Goal: Information Seeking & Learning: Stay updated

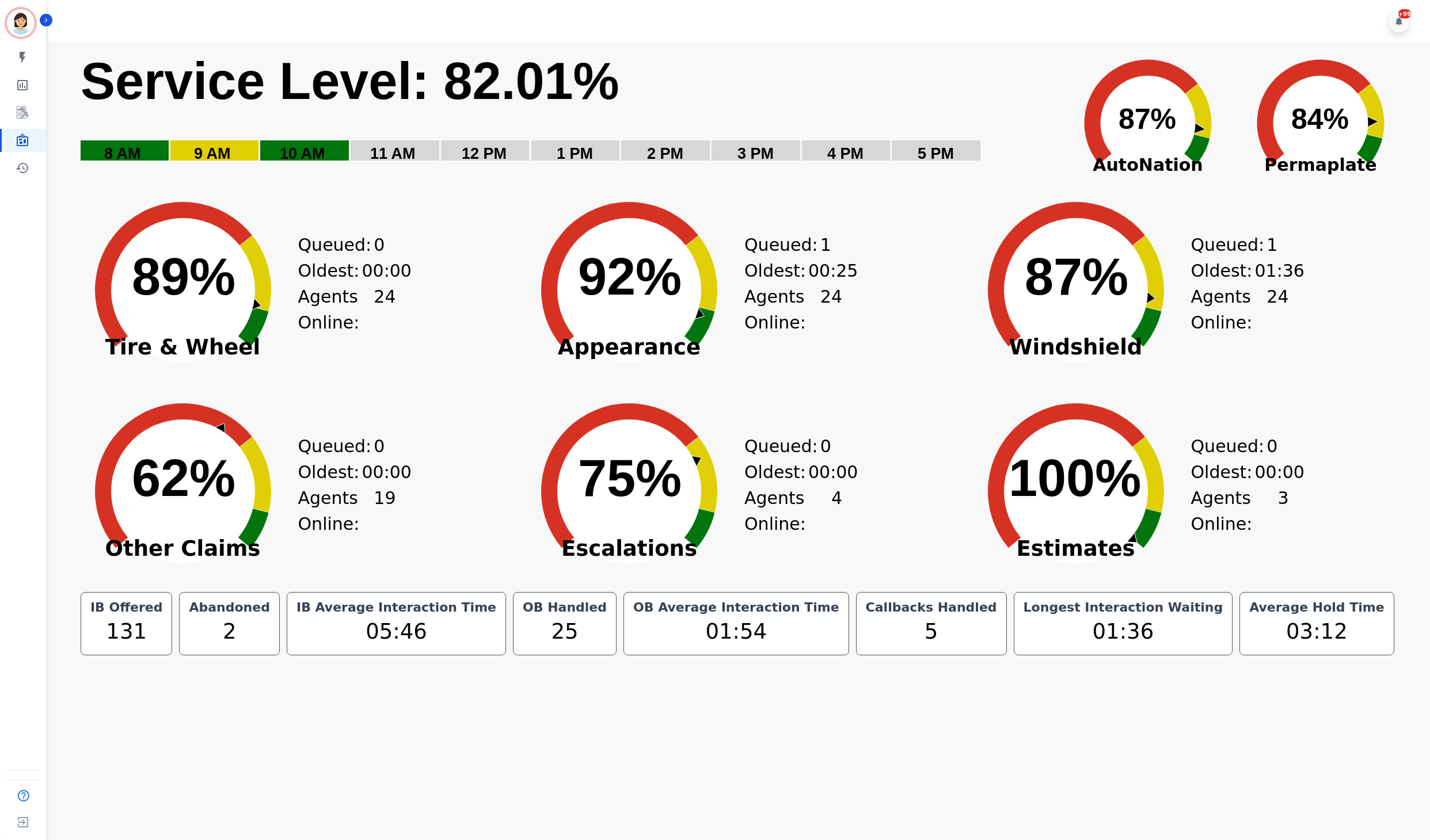
click at [450, 179] on div "Created with Highcharts 10.3.3 Service Level: 82.01% 5 PM 4 PM 3 PM 2 PM 1 PM 1…" at bounding box center [743, 115] width 1328 height 144
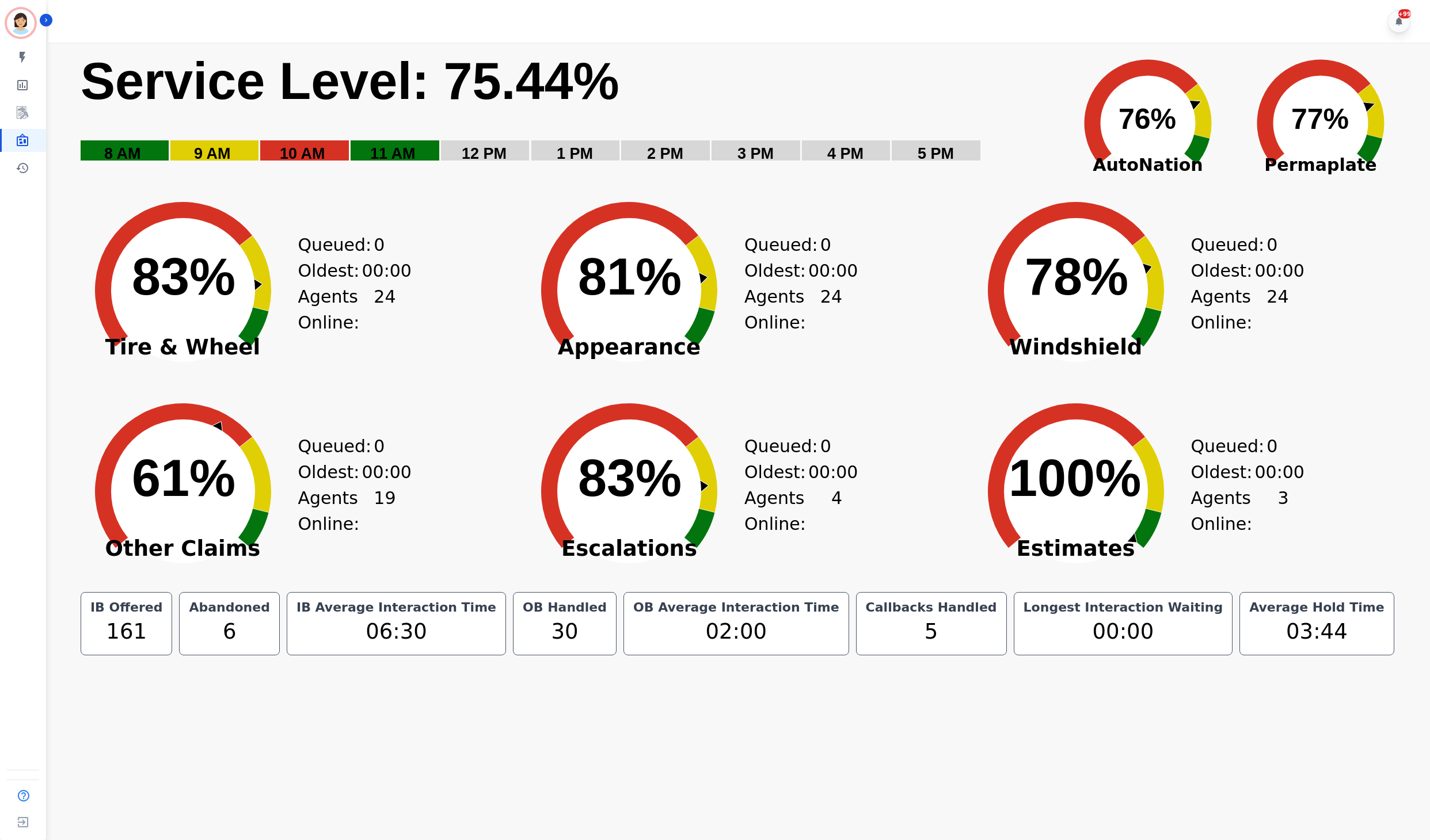
click at [587, 214] on icon at bounding box center [620, 274] width 157 height 145
click at [930, 230] on div "Created with Highcharts 10.3.3 83% ​ 83% Appearance Queued: 0 Oldest: 00:00 Age…" at bounding box center [738, 281] width 447 height 202
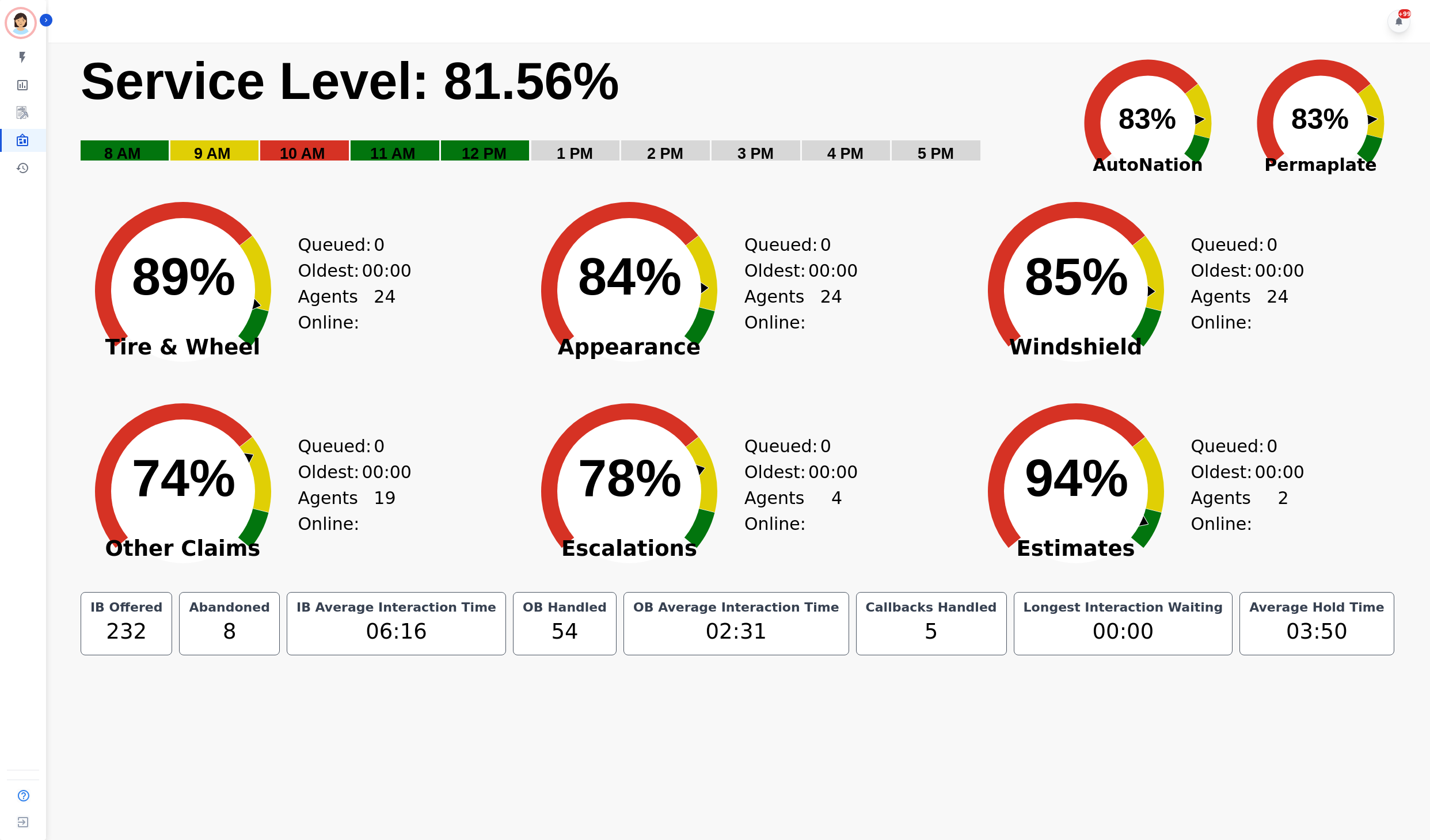
click at [942, 234] on div "Created with Highcharts 10.3.3 84% ​ 84% Appearance Queued: 0 Oldest: 00:00 Age…" at bounding box center [738, 281] width 447 height 202
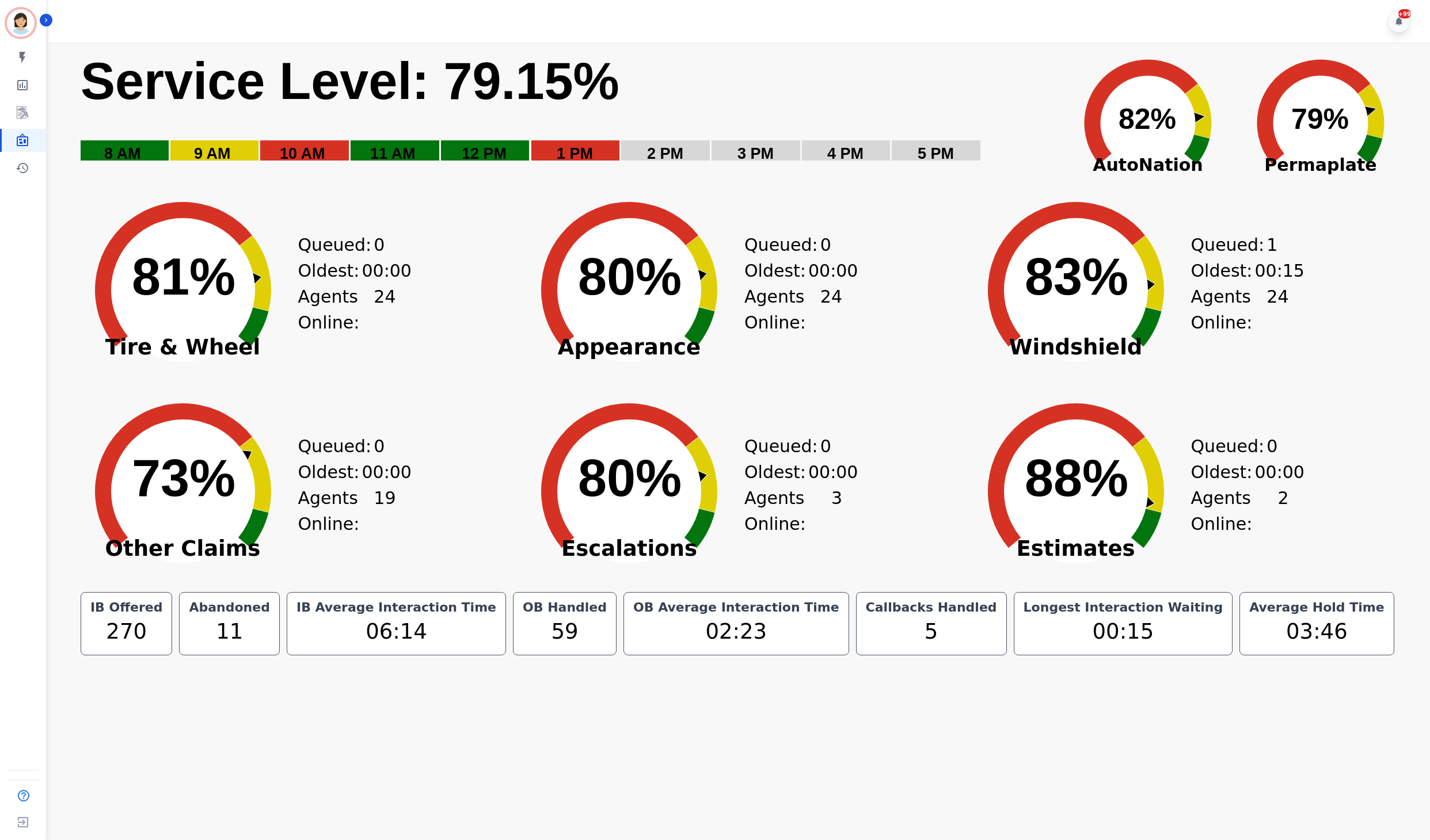
click at [779, 91] on rect "Service Level: 0%" at bounding box center [567, 115] width 975 height 130
